Goal: Transaction & Acquisition: Obtain resource

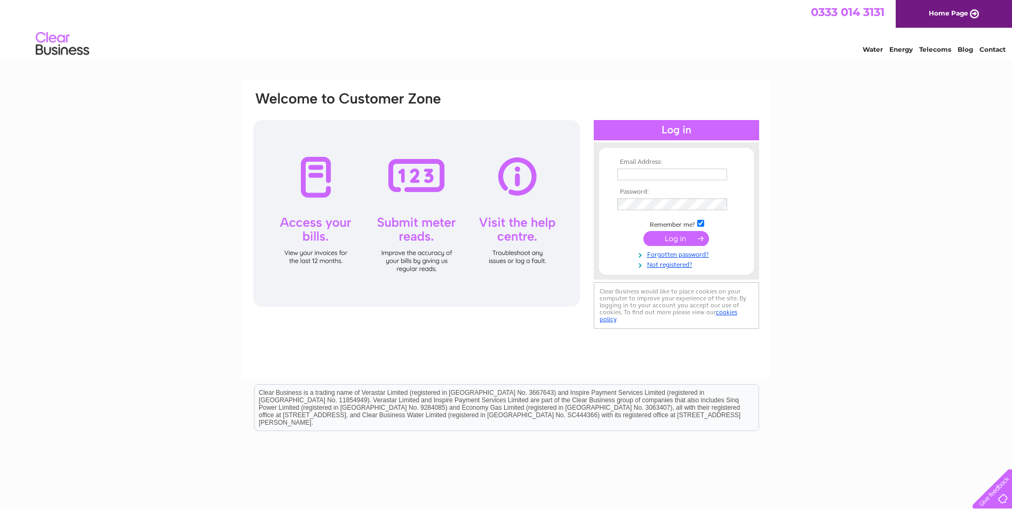
type input "[EMAIL_ADDRESS][DOMAIN_NAME]"
click at [676, 235] on input "submit" at bounding box center [677, 238] width 66 height 15
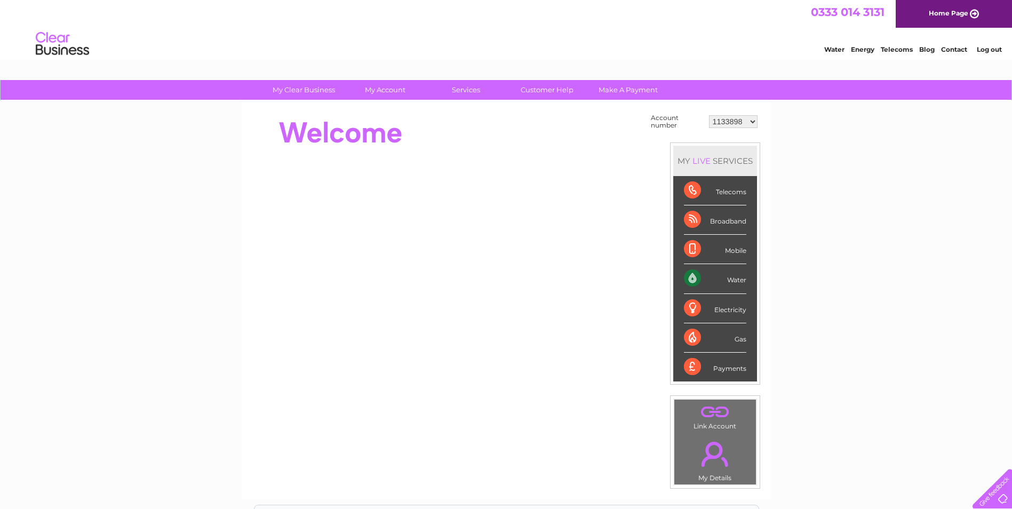
click at [754, 123] on select "1133898 30317127" at bounding box center [733, 121] width 49 height 13
select select "30317127"
click at [709, 115] on select "1133898 30317127" at bounding box center [733, 121] width 49 height 13
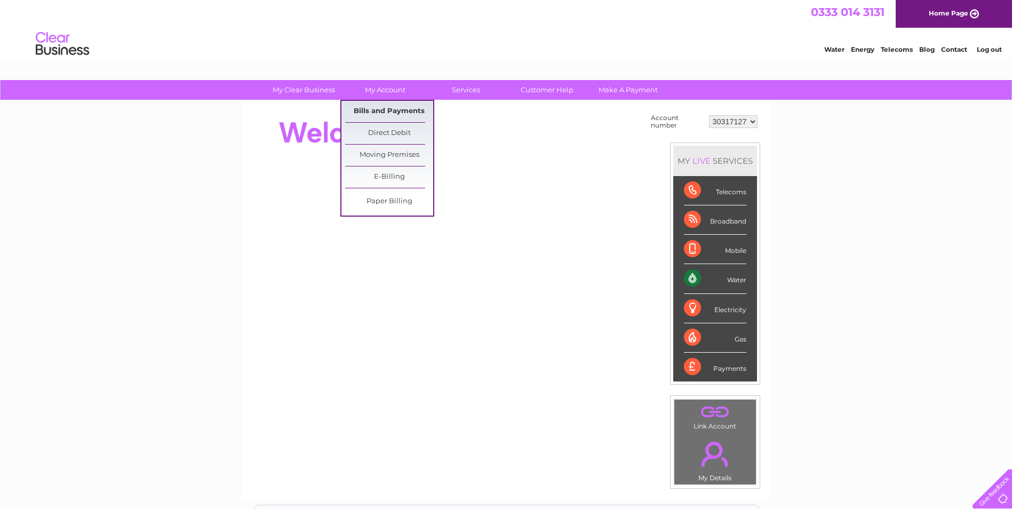
click at [381, 112] on link "Bills and Payments" at bounding box center [389, 111] width 88 height 21
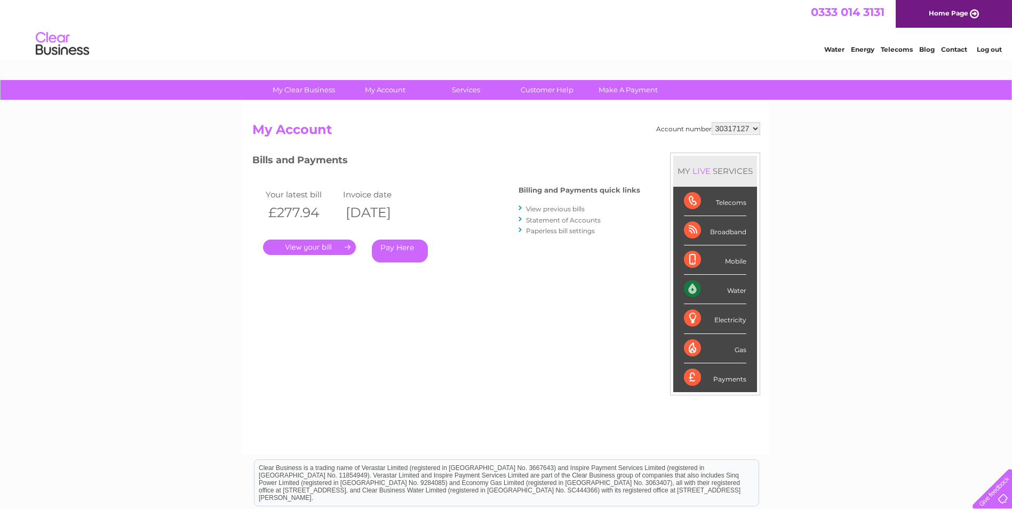
click at [313, 249] on link "." at bounding box center [309, 247] width 93 height 15
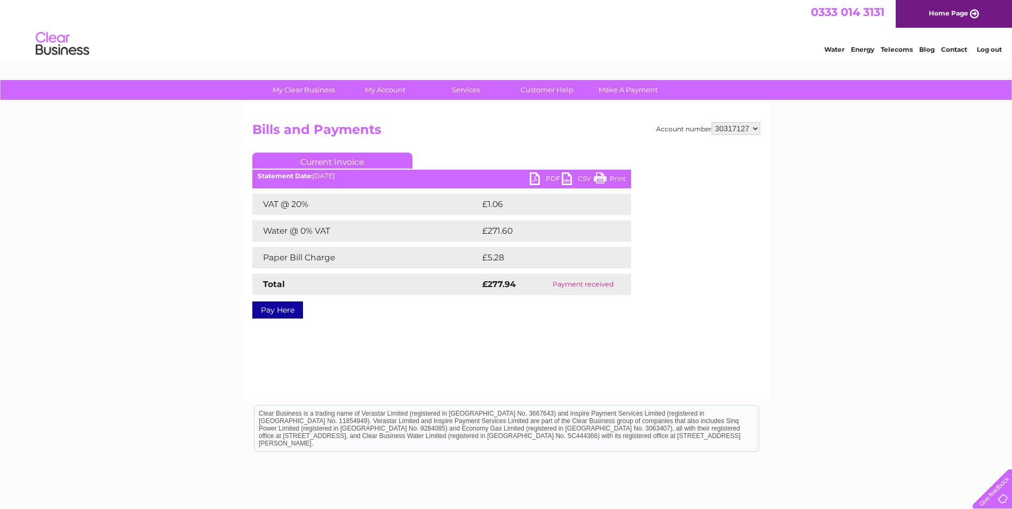
click at [548, 176] on link "PDF" at bounding box center [546, 179] width 32 height 15
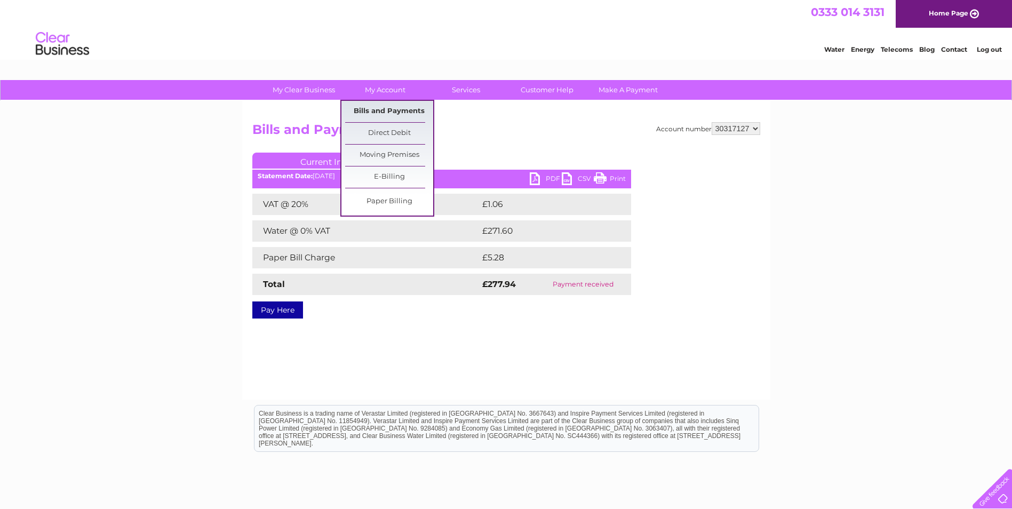
click at [379, 110] on link "Bills and Payments" at bounding box center [389, 111] width 88 height 21
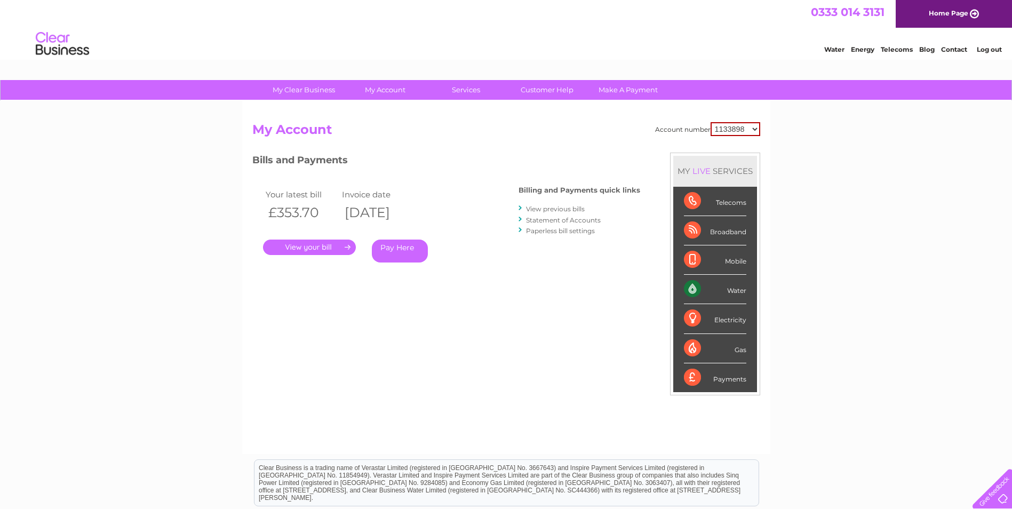
click at [550, 209] on link "View previous bills" at bounding box center [555, 209] width 59 height 8
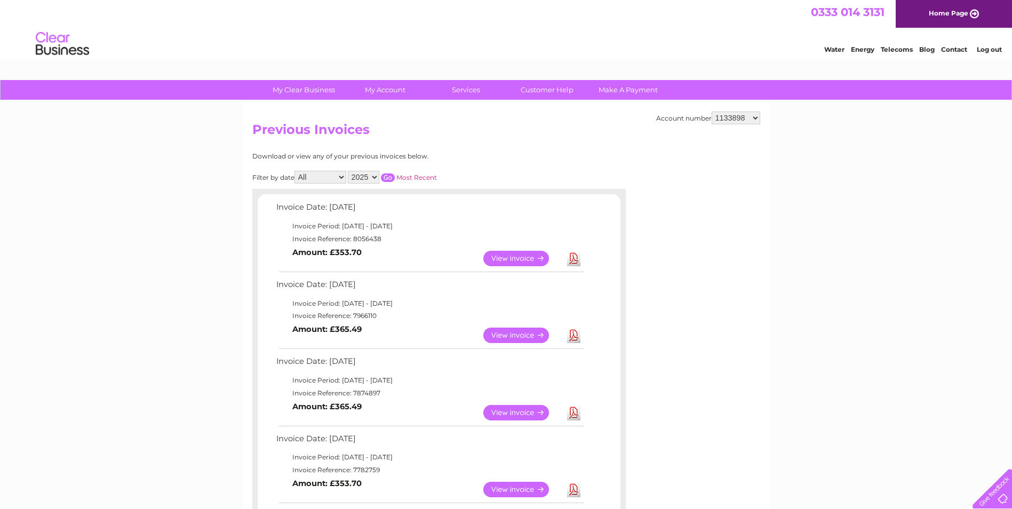
click at [506, 256] on link "View" at bounding box center [523, 258] width 78 height 15
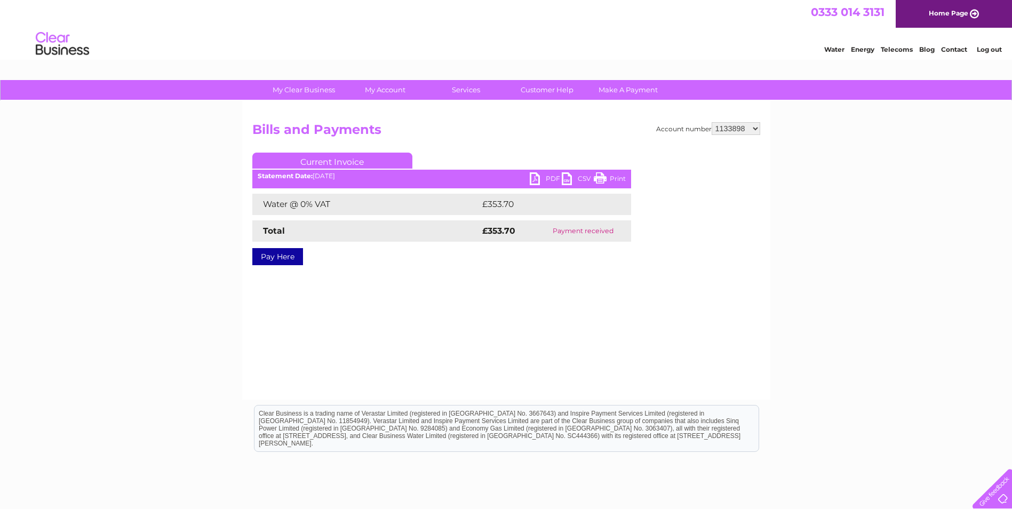
click at [550, 178] on link "PDF" at bounding box center [546, 179] width 32 height 15
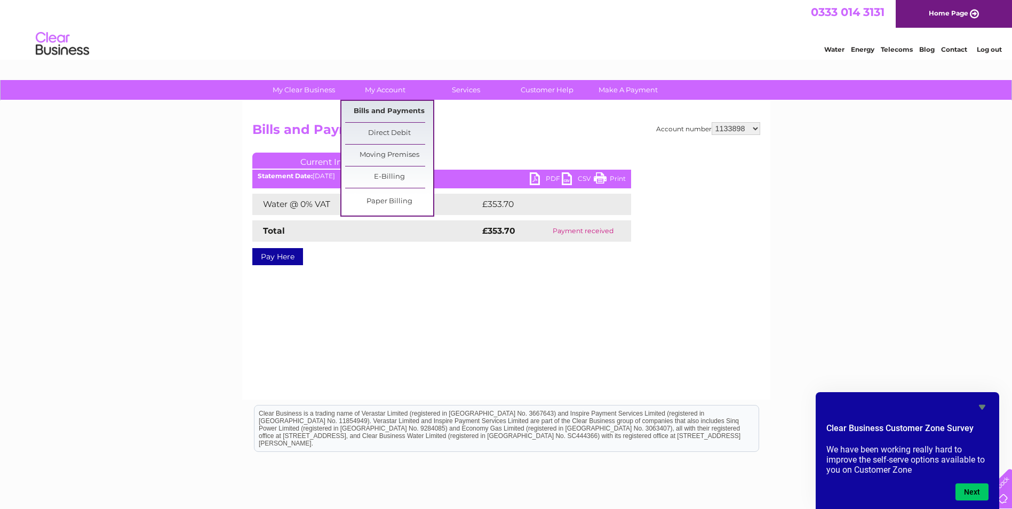
click at [379, 109] on link "Bills and Payments" at bounding box center [389, 111] width 88 height 21
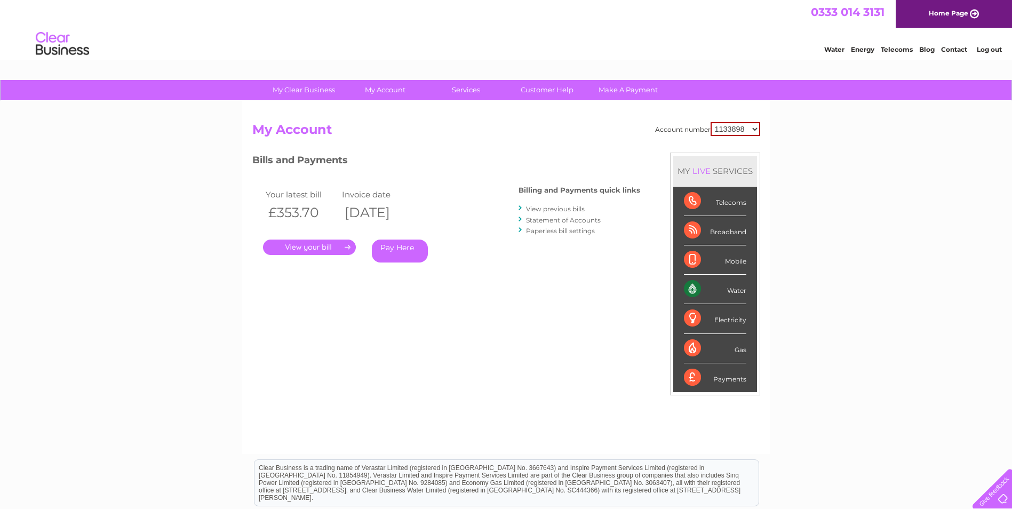
click at [560, 208] on link "View previous bills" at bounding box center [555, 209] width 59 height 8
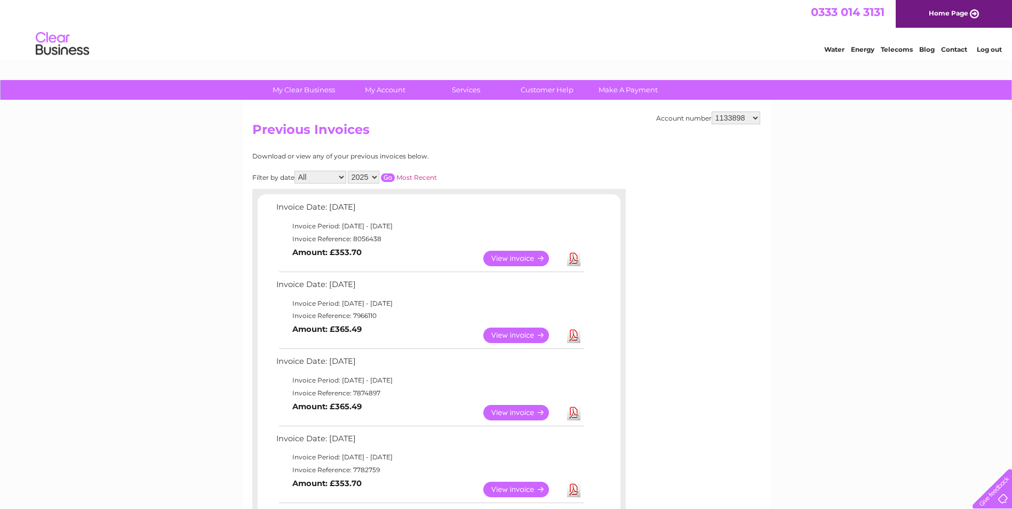
click at [508, 334] on link "View" at bounding box center [523, 335] width 78 height 15
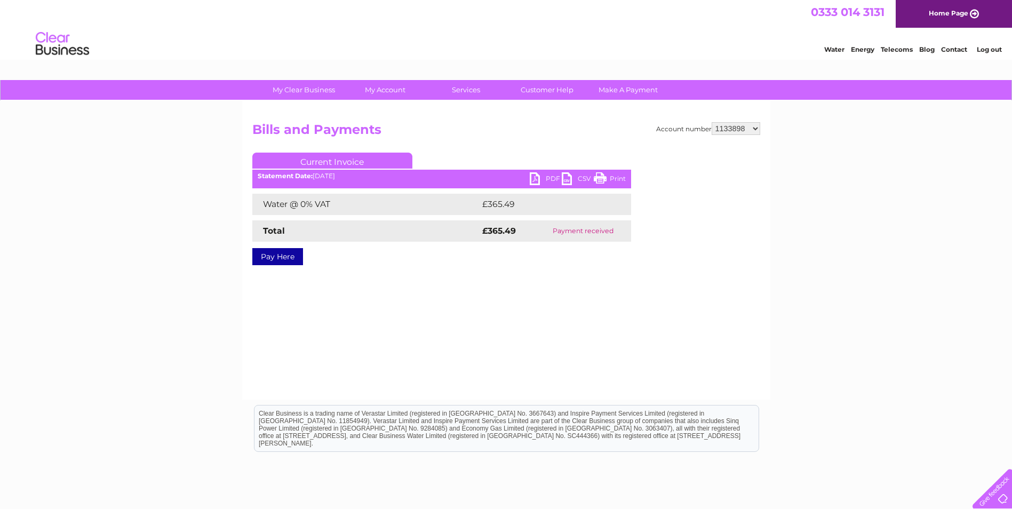
click at [548, 175] on link "PDF" at bounding box center [546, 179] width 32 height 15
click at [756, 128] on select "1133898 30317127" at bounding box center [736, 128] width 49 height 13
select select "30317127"
click at [712, 122] on select "1133898 30317127" at bounding box center [736, 128] width 49 height 13
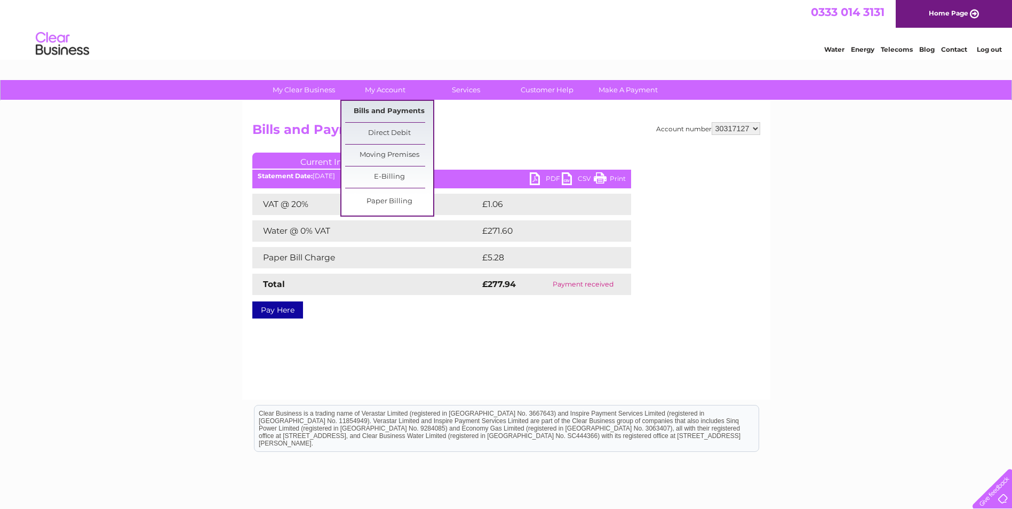
click at [370, 112] on link "Bills and Payments" at bounding box center [389, 111] width 88 height 21
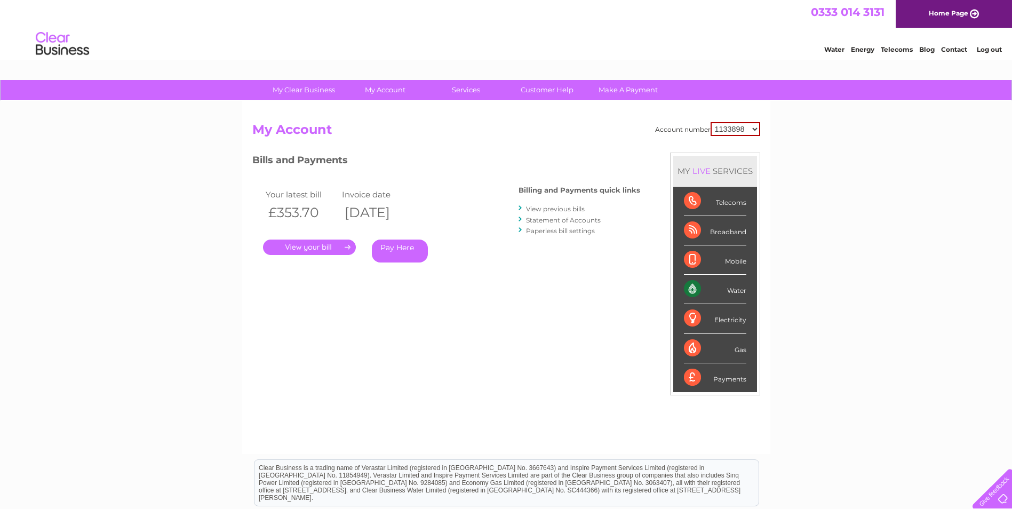
click at [756, 128] on select "1133898 30317127" at bounding box center [736, 129] width 50 height 14
select select "30317127"
click at [711, 122] on select "1133898 30317127" at bounding box center [736, 129] width 50 height 14
click at [557, 209] on link "View previous bills" at bounding box center [555, 209] width 59 height 8
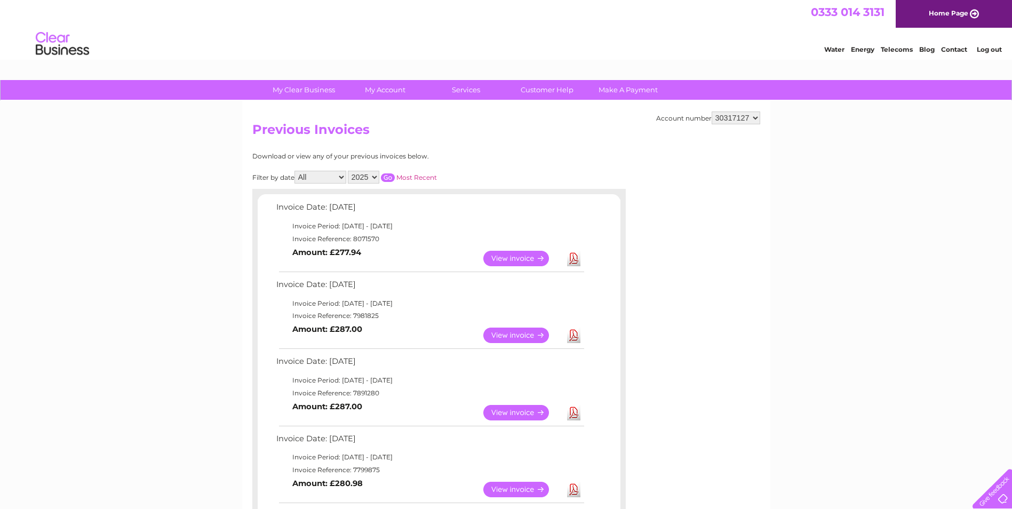
click at [510, 335] on link "View" at bounding box center [523, 335] width 78 height 15
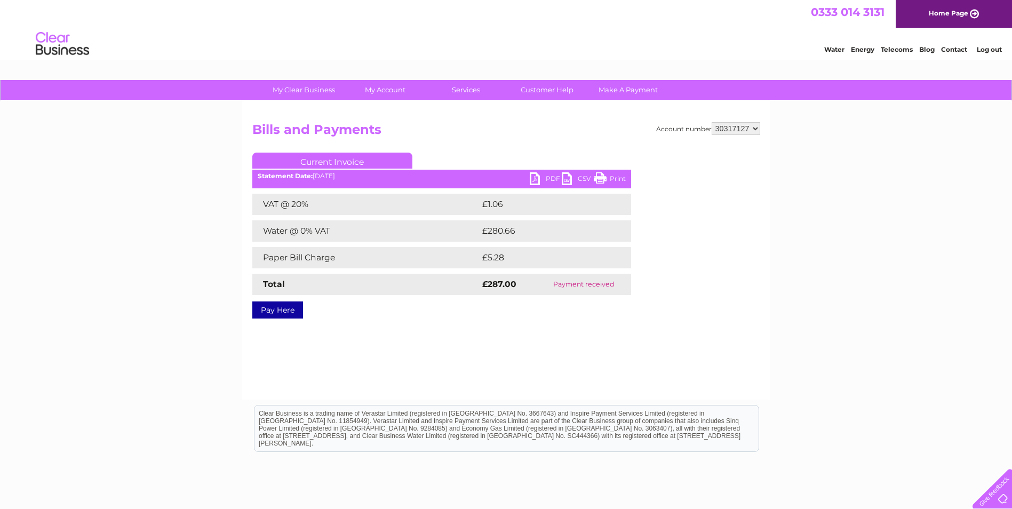
click at [553, 176] on link "PDF" at bounding box center [546, 179] width 32 height 15
